Goal: Transaction & Acquisition: Purchase product/service

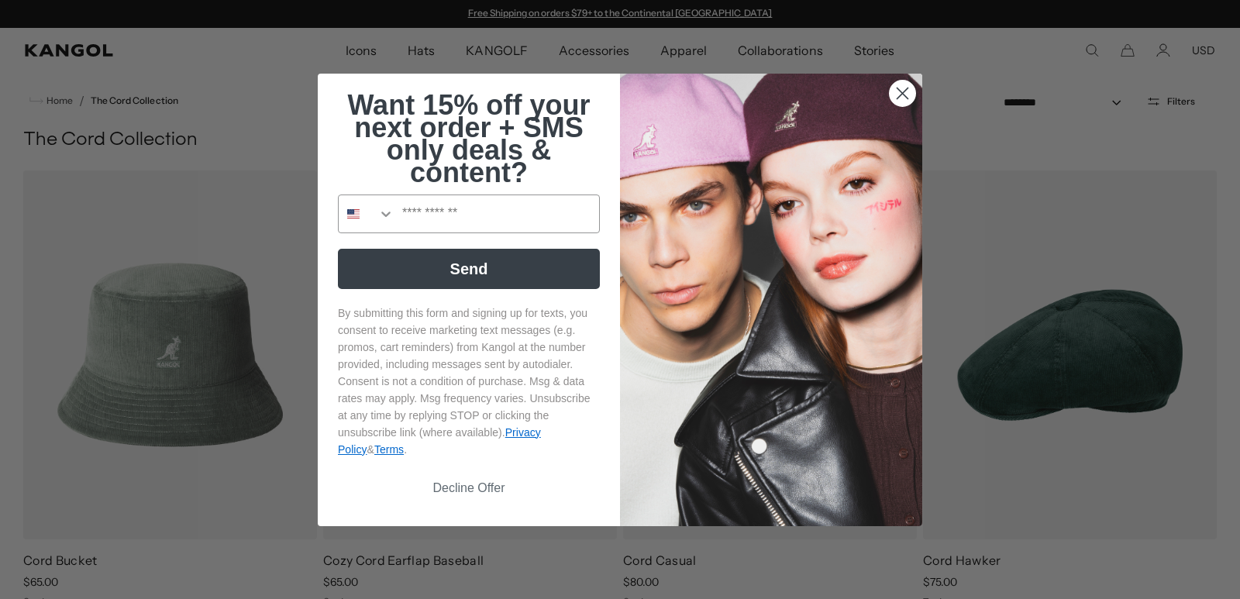
click at [890, 91] on circle "Close dialog" at bounding box center [903, 93] width 26 height 26
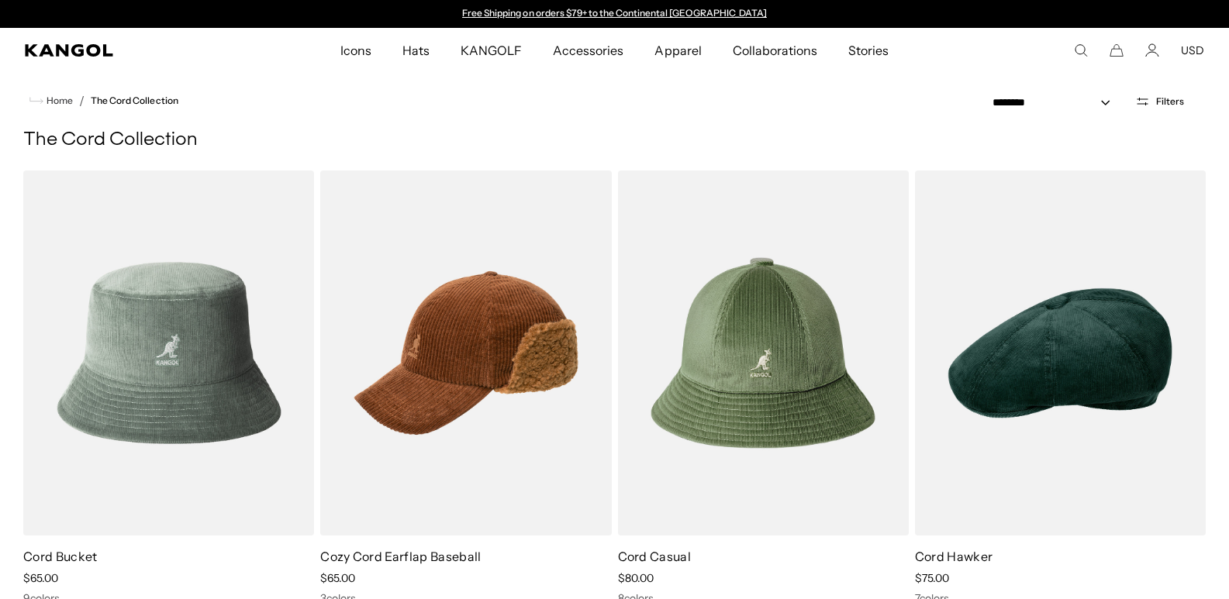
click at [1081, 47] on icon "Search here" at bounding box center [1081, 50] width 14 height 14
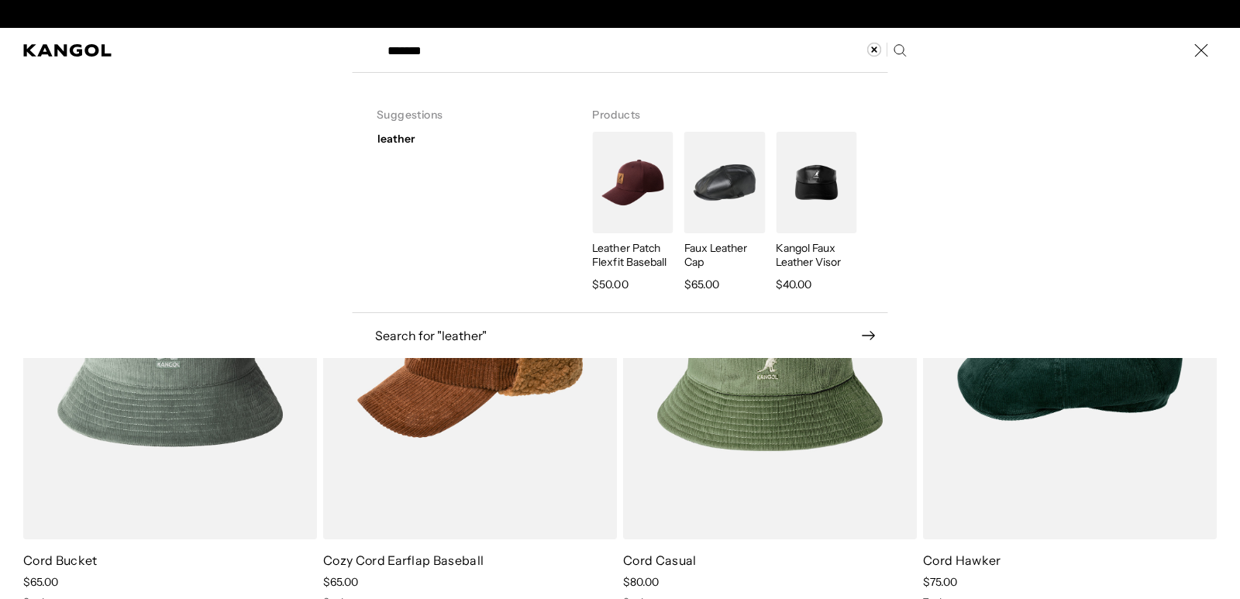
scroll to position [0, 319]
type input "*******"
click at [715, 176] on img "Search here" at bounding box center [725, 183] width 81 height 102
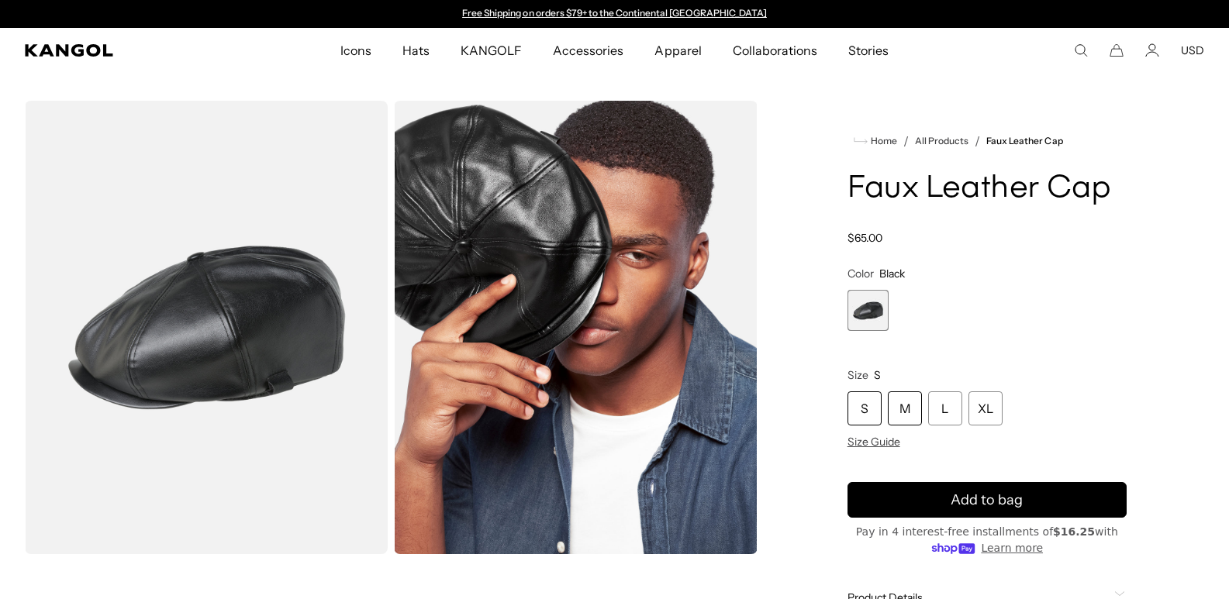
scroll to position [0, 319]
click at [913, 411] on div "M" at bounding box center [905, 408] width 34 height 34
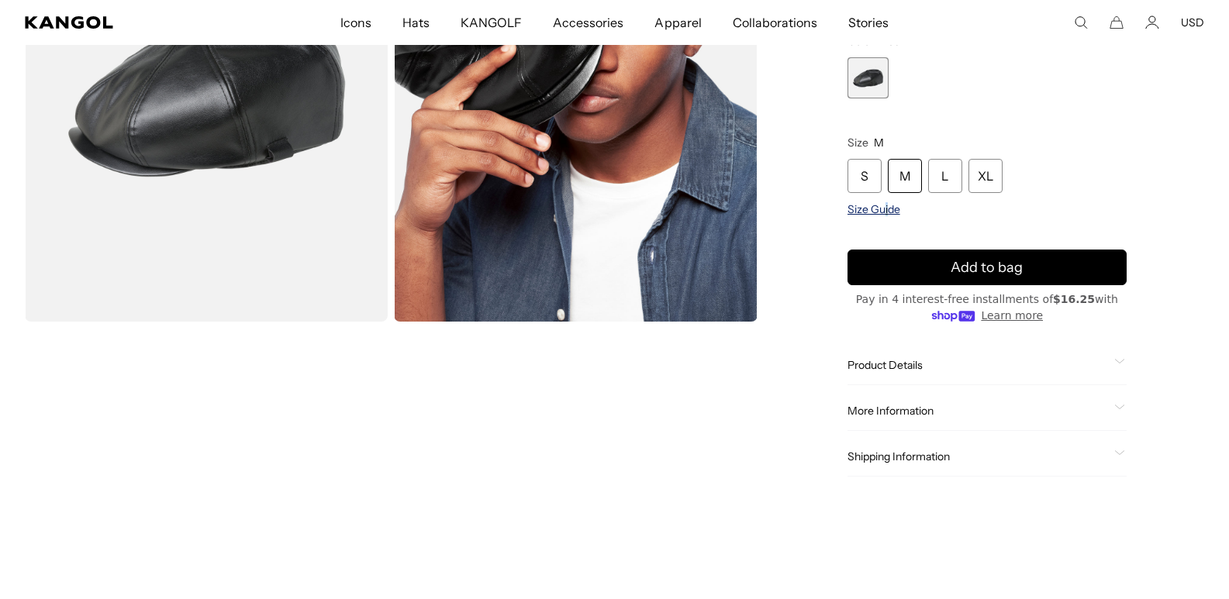
click at [885, 213] on span "Size Guide" at bounding box center [873, 209] width 53 height 14
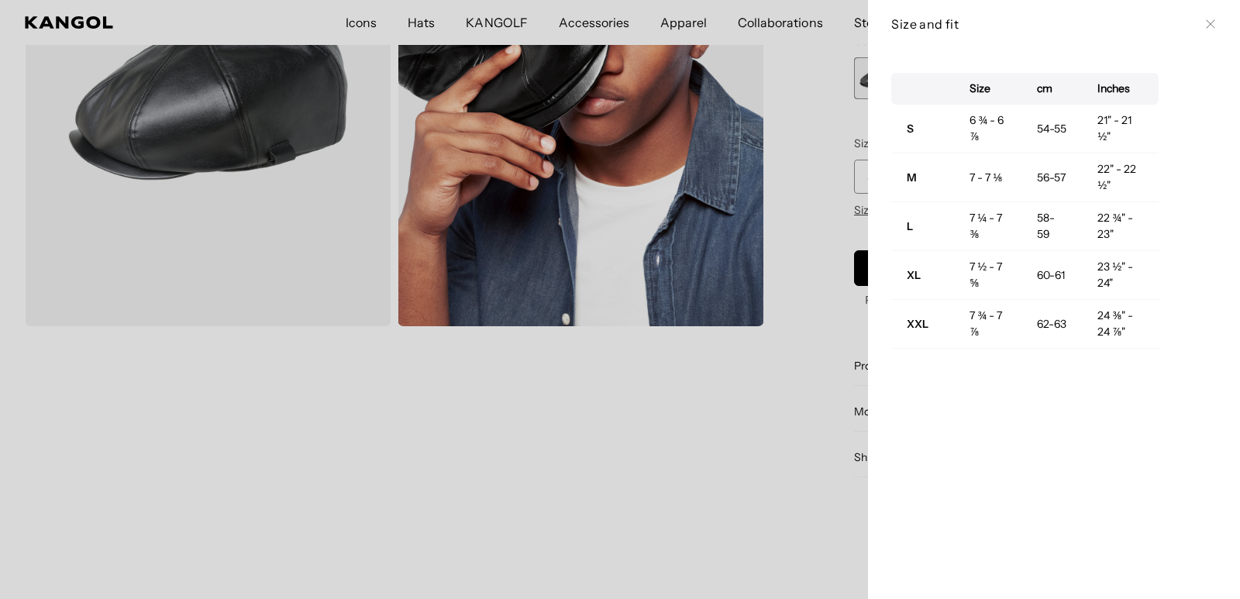
click at [771, 291] on div at bounding box center [620, 299] width 1240 height 599
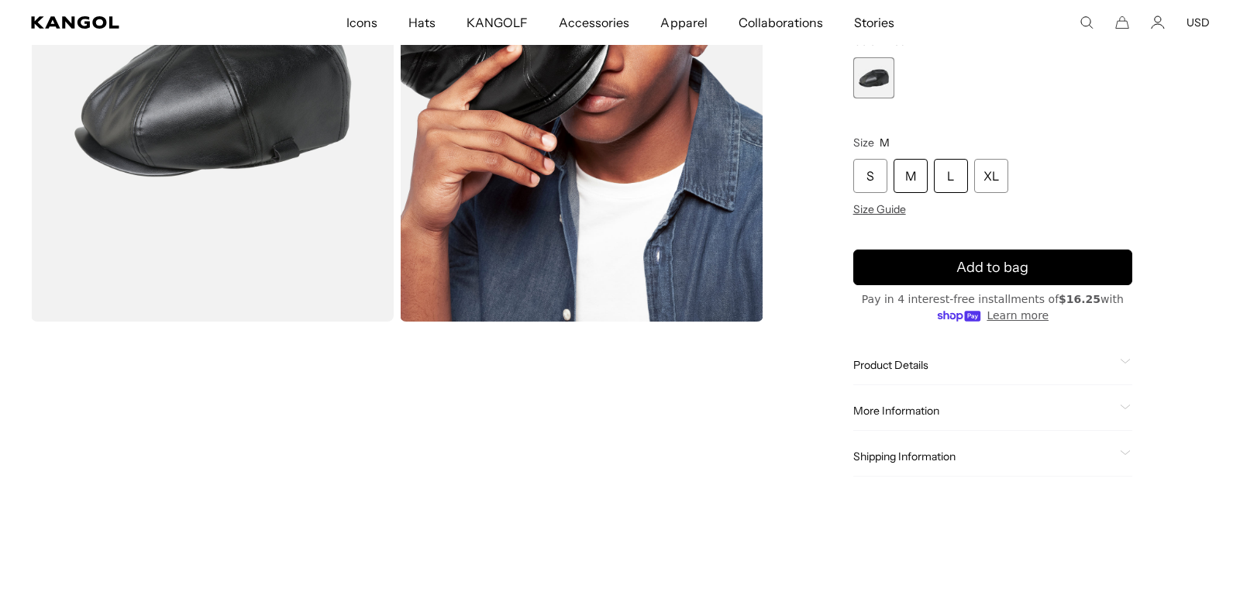
scroll to position [0, 319]
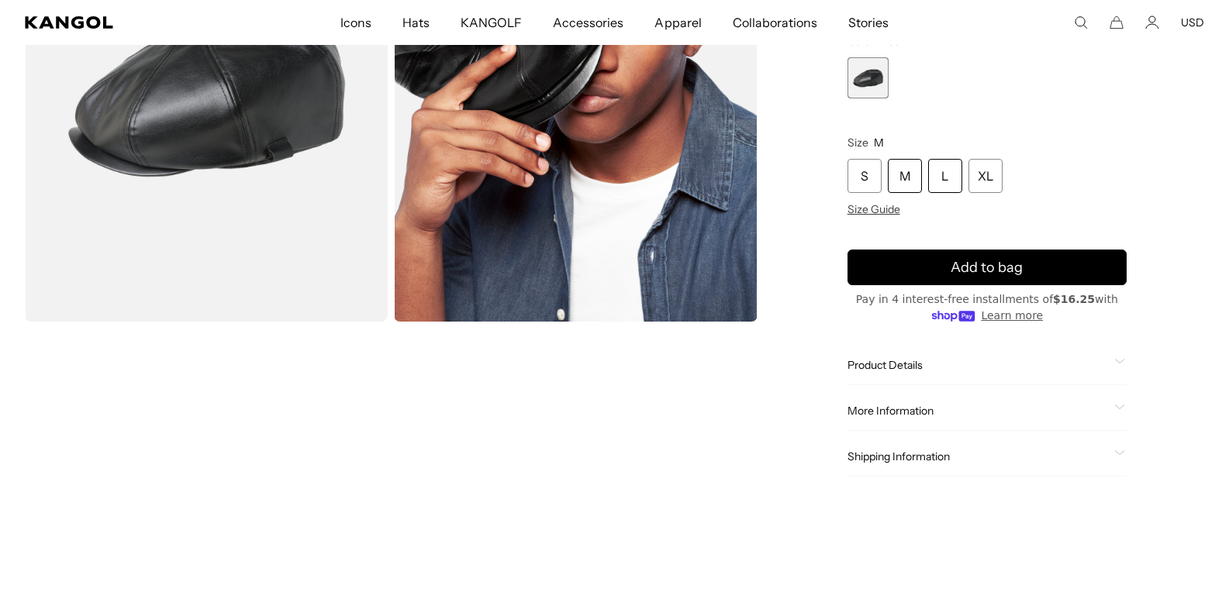
click at [940, 182] on div "L" at bounding box center [945, 176] width 34 height 34
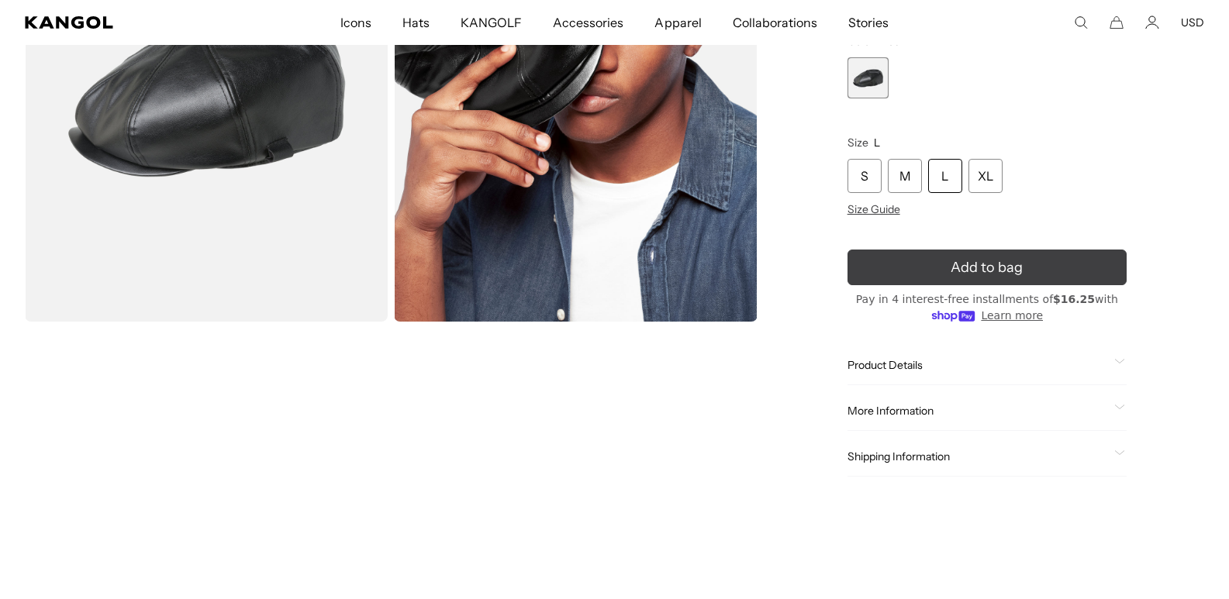
click at [886, 254] on button "Add to bag" at bounding box center [986, 268] width 279 height 36
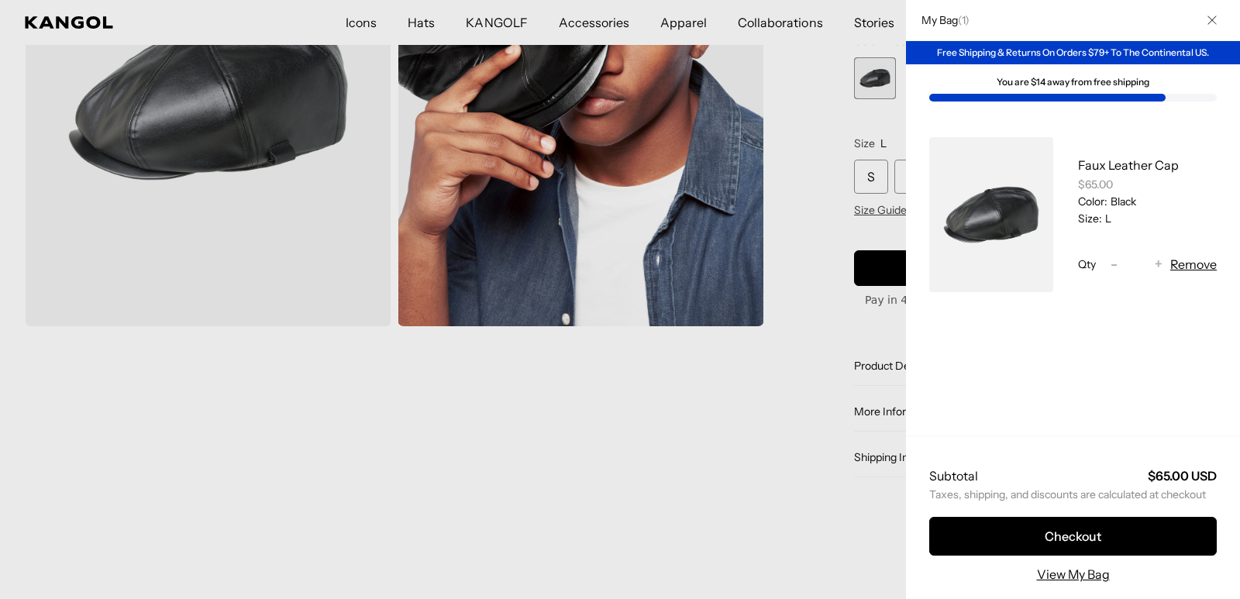
scroll to position [0, 319]
